Goal: Complete application form

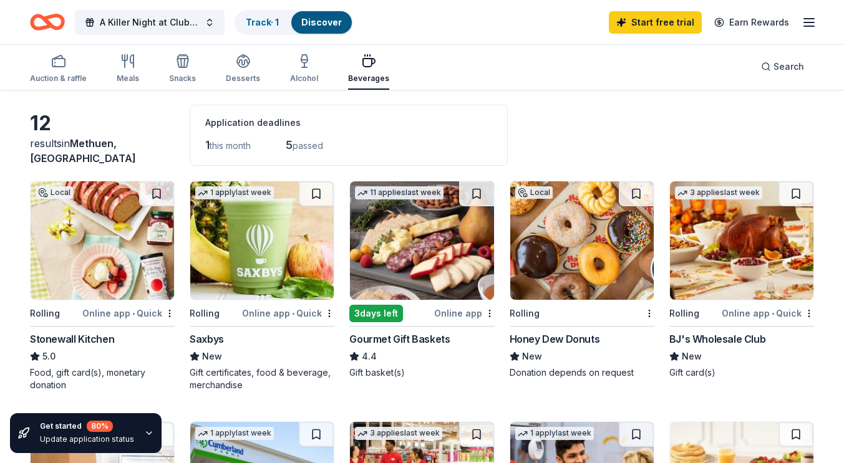
scroll to position [62, 0]
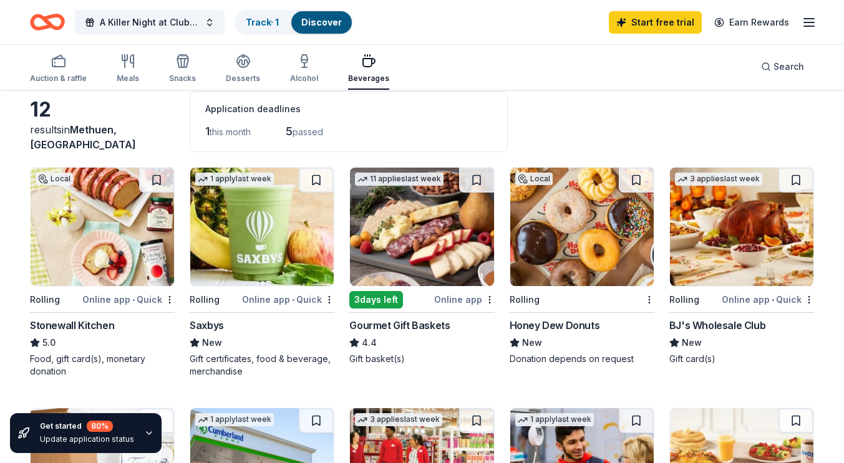
click at [79, 202] on img at bounding box center [102, 227] width 143 height 118
click at [113, 206] on img at bounding box center [102, 227] width 143 height 118
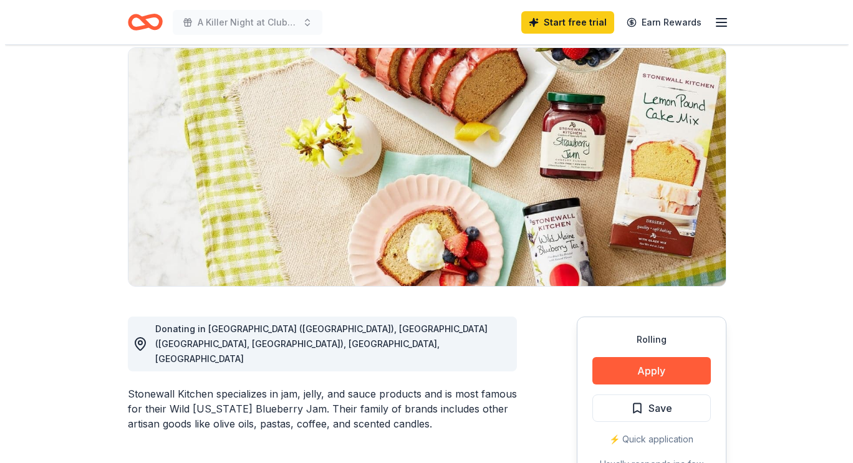
scroll to position [187, 0]
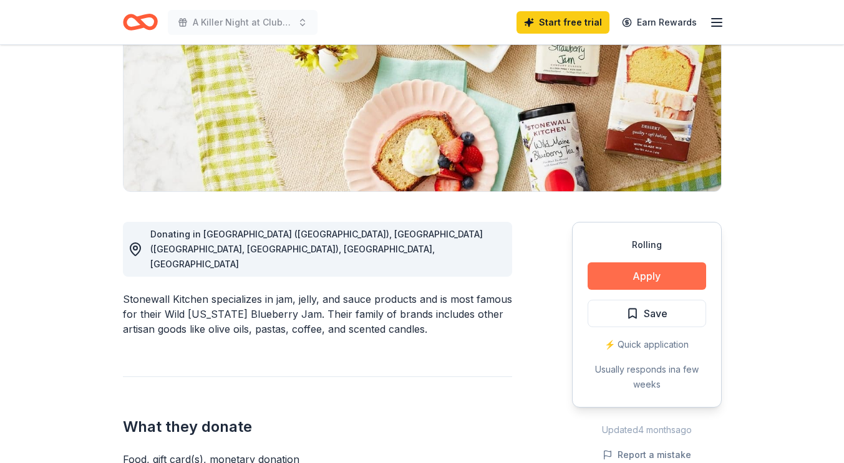
click at [646, 274] on button "Apply" at bounding box center [646, 275] width 118 height 27
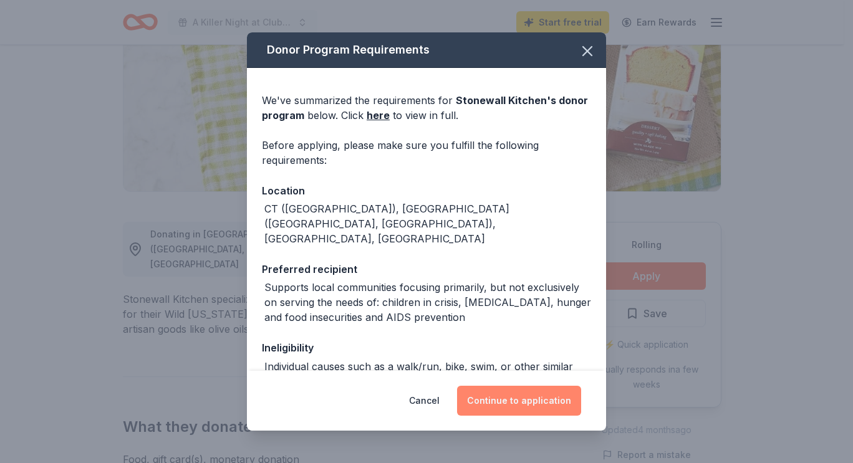
click at [544, 396] on button "Continue to application" at bounding box center [519, 401] width 124 height 30
